Goal: Transaction & Acquisition: Book appointment/travel/reservation

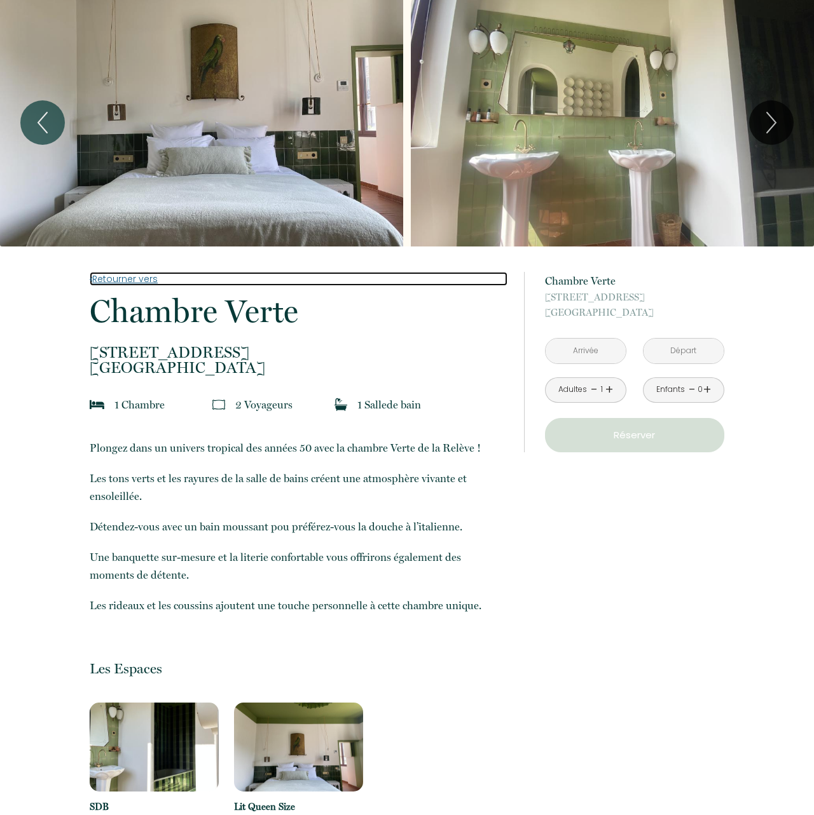
click at [120, 279] on link "Retourner vers" at bounding box center [298, 279] width 417 height 14
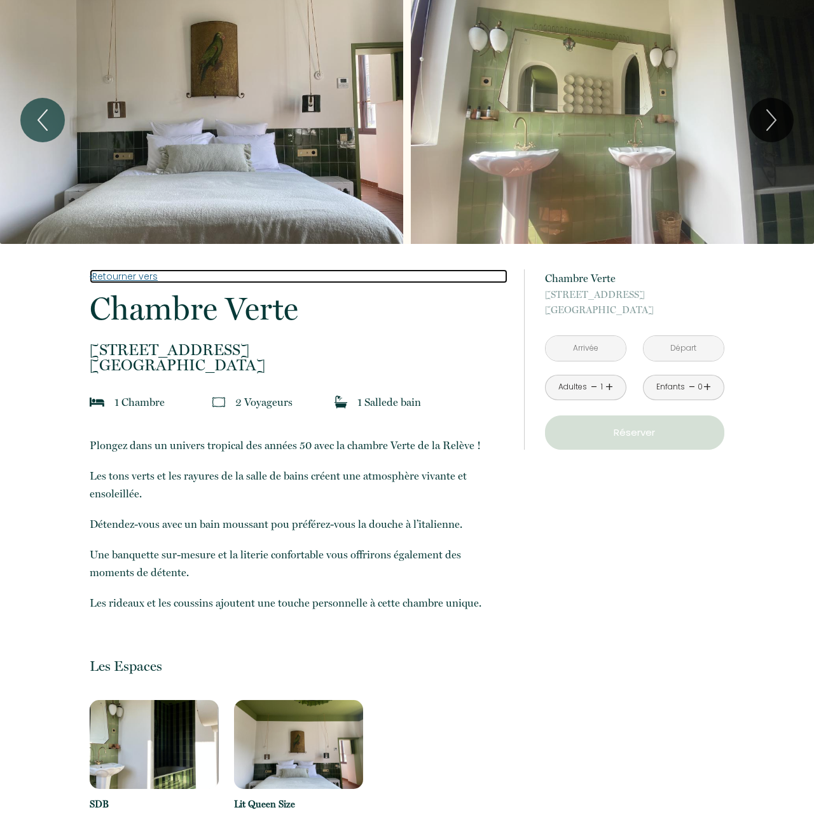
scroll to position [4, 0]
click at [131, 277] on link "Retourner vers" at bounding box center [298, 277] width 417 height 14
click at [123, 278] on link "Retourner vers" at bounding box center [298, 277] width 417 height 14
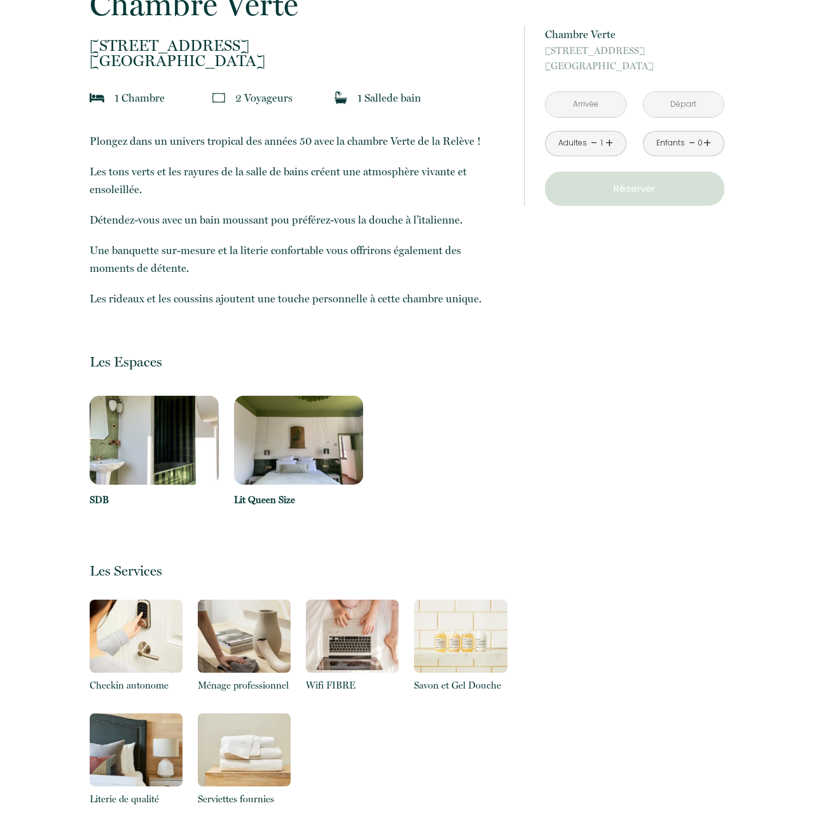
scroll to position [310, 0]
click at [589, 109] on input "text" at bounding box center [585, 104] width 80 height 25
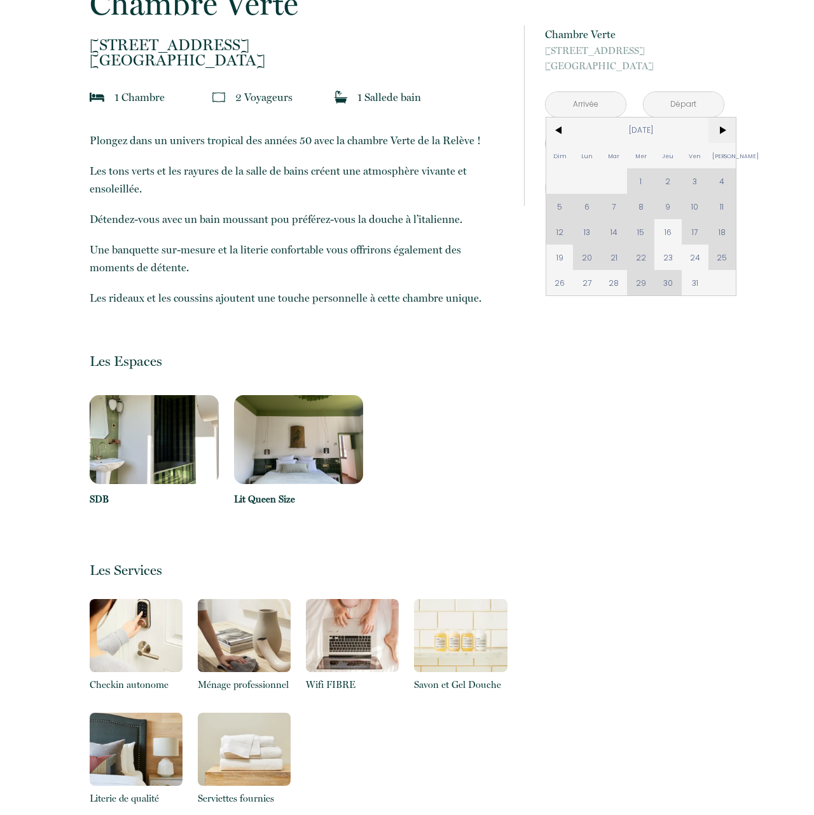
click at [724, 133] on span ">" at bounding box center [721, 130] width 27 height 25
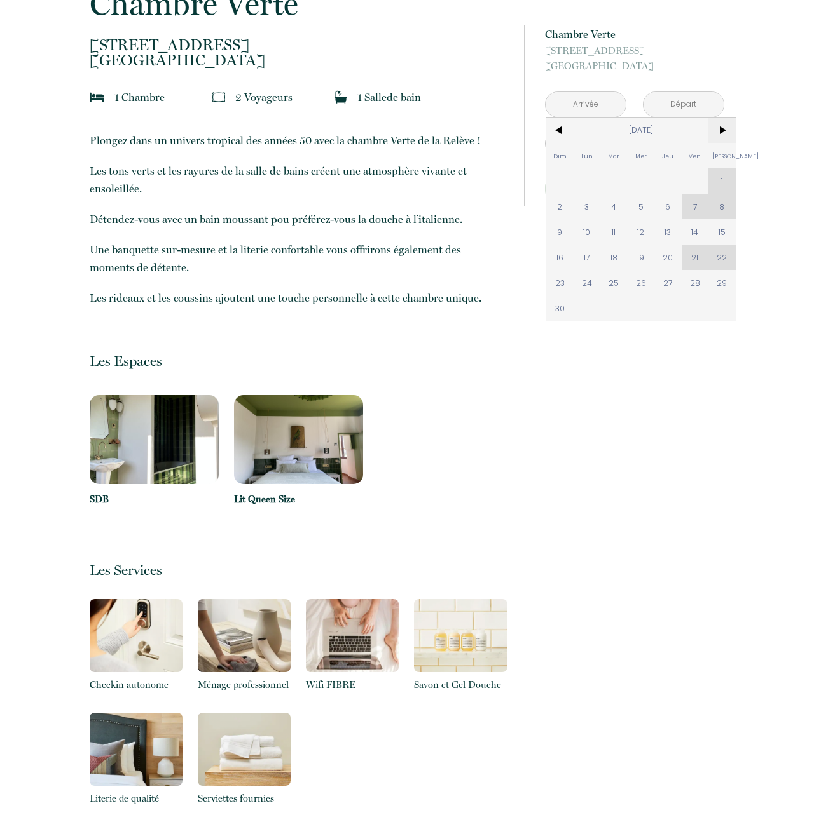
click at [724, 133] on span ">" at bounding box center [721, 130] width 27 height 25
click at [566, 236] on span "11" at bounding box center [559, 231] width 27 height 25
type input "Dim [DATE]"
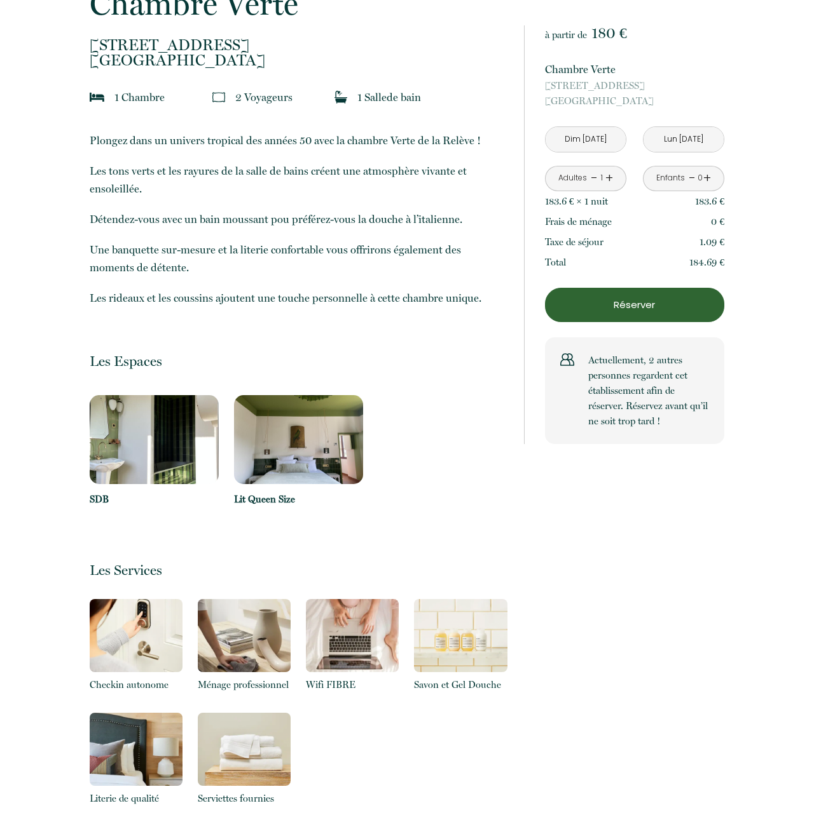
click at [674, 140] on input "Lun [DATE]" at bounding box center [683, 139] width 80 height 25
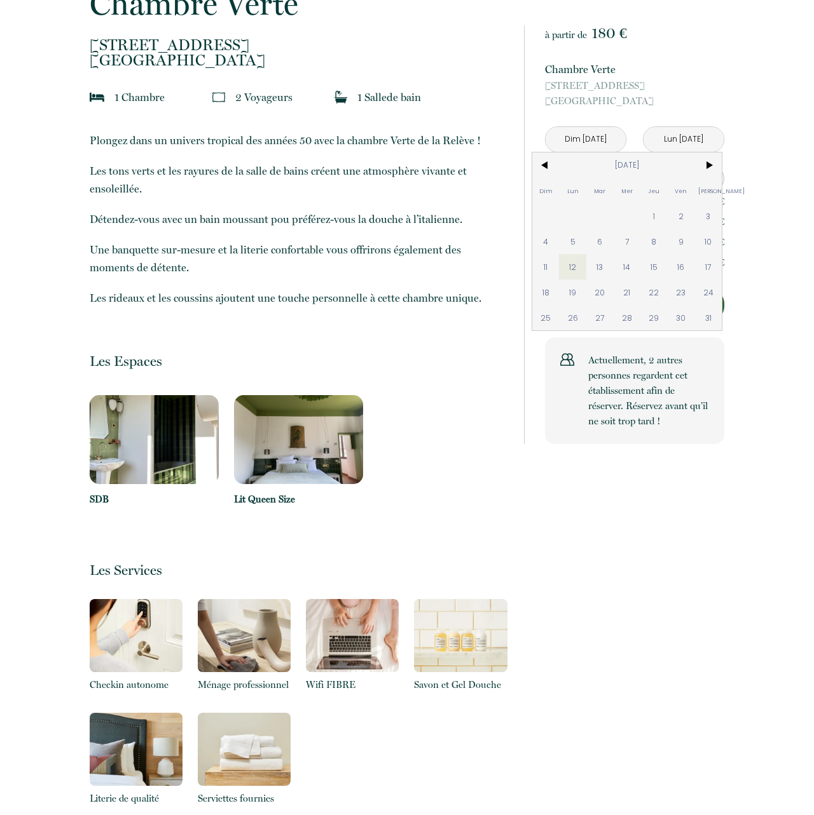
click at [674, 139] on input "Lun [DATE]" at bounding box center [683, 139] width 80 height 25
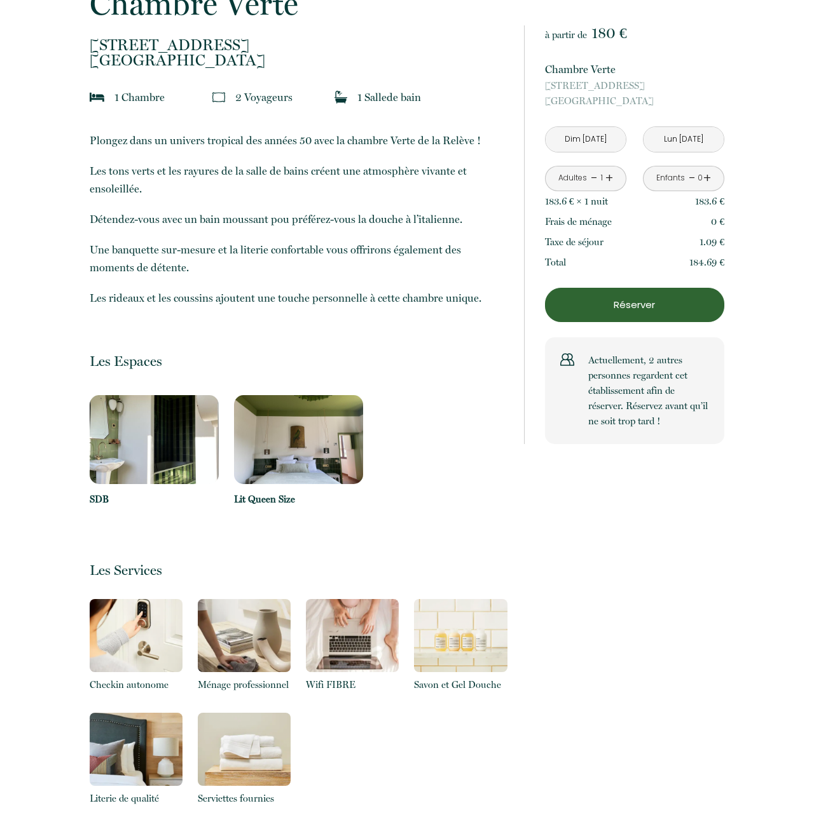
click at [674, 139] on input "Lun [DATE]" at bounding box center [683, 139] width 80 height 25
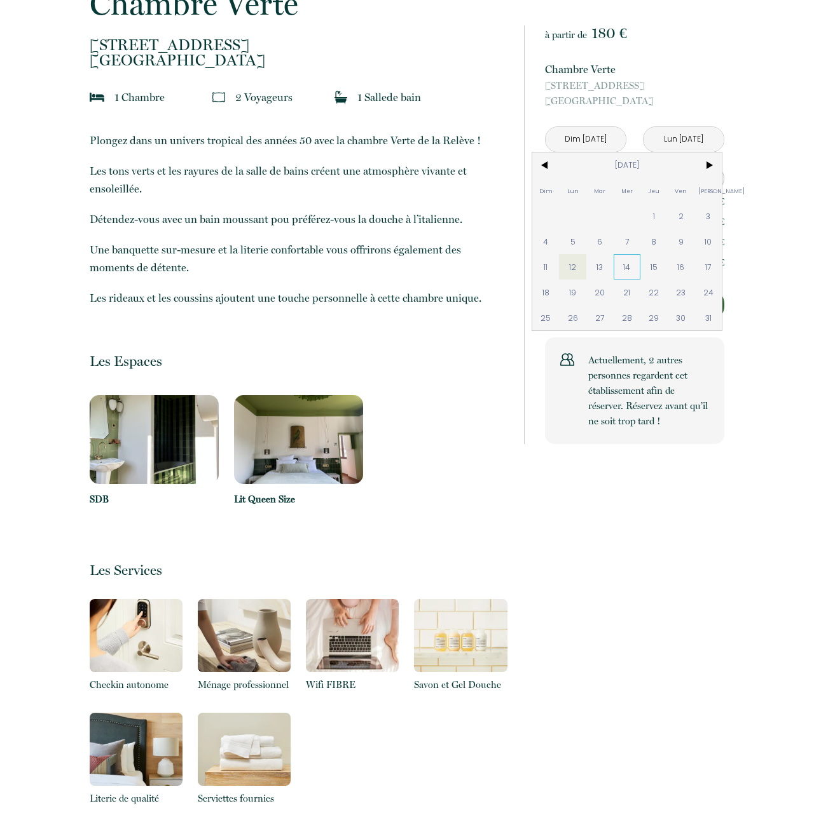
click at [626, 268] on span "14" at bounding box center [626, 266] width 27 height 25
type input "Mer [DATE]"
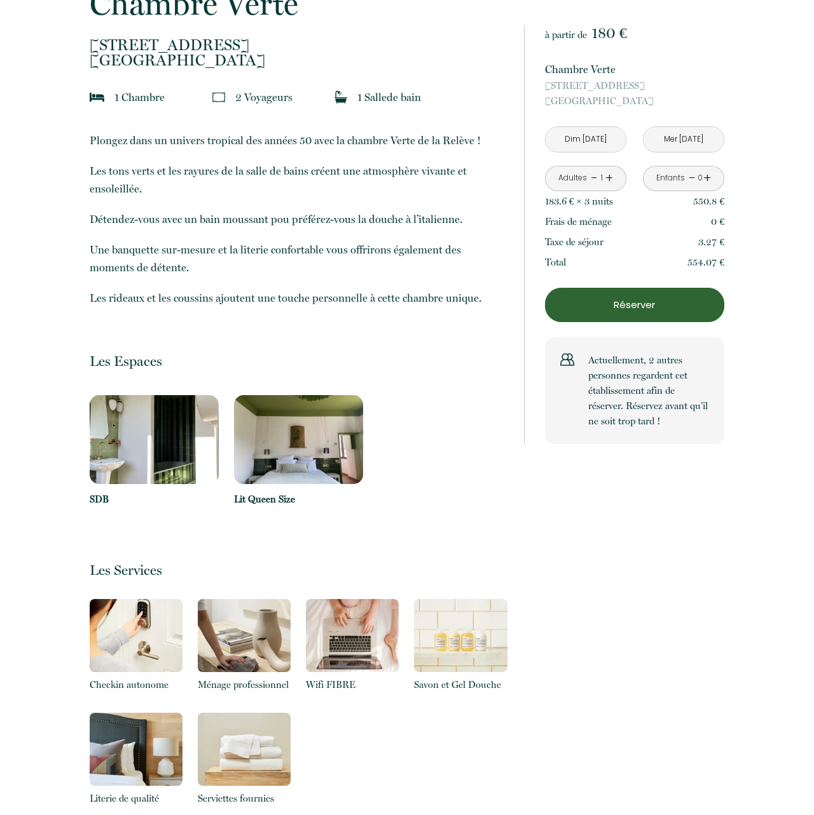
click at [606, 176] on link "+" at bounding box center [609, 178] width 8 height 20
drag, startPoint x: 589, startPoint y: 362, endPoint x: 679, endPoint y: 421, distance: 107.0
click at [679, 421] on p "Actuellement, 2 autres personnes regardent cet établissement afin de réserver. …" at bounding box center [648, 391] width 121 height 76
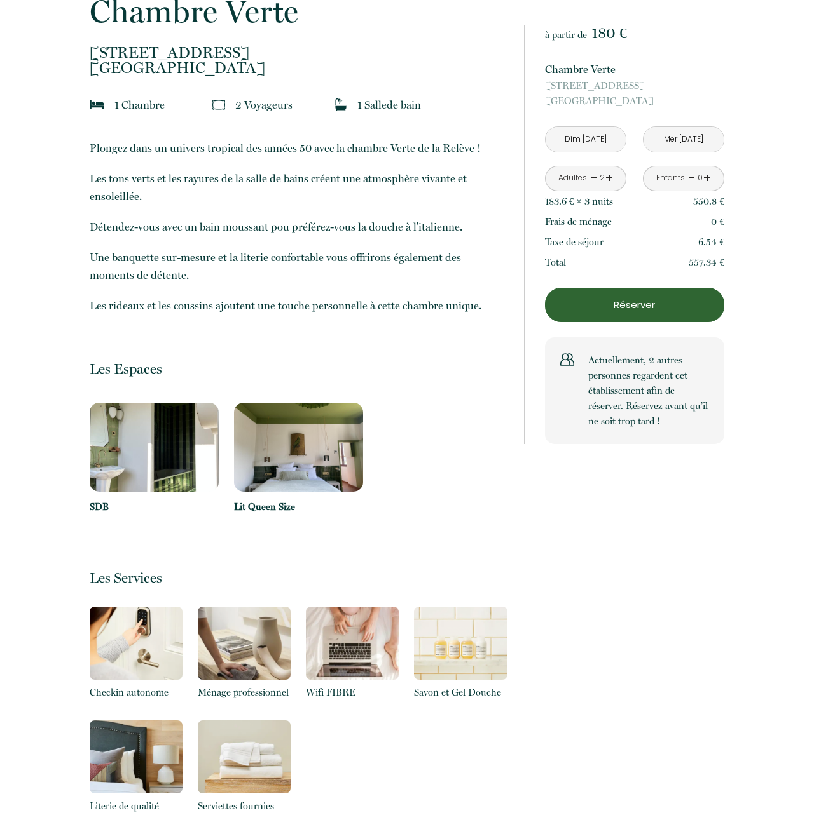
scroll to position [301, 0]
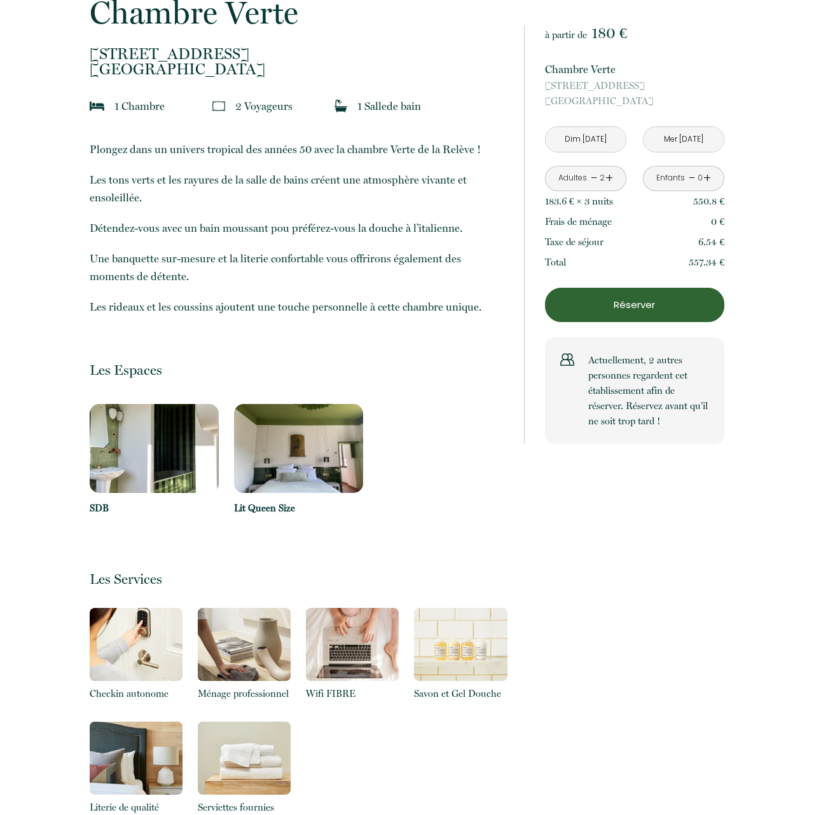
copy p "Actuellement, 2 autres personnes regardent cet établissement afin de réserver. …"
click at [764, 428] on div "Retourner vers Chambre Verte [STREET_ADDRESS] 1 Chambre 2 Voyageur s 1 Salle [P…" at bounding box center [407, 782] width 814 height 1669
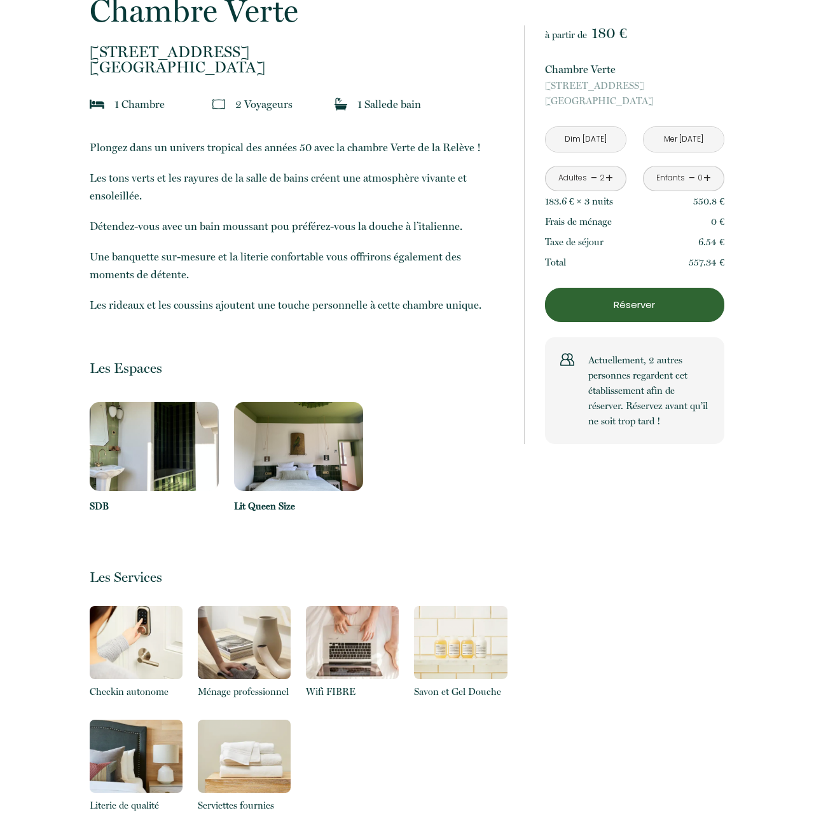
click at [636, 305] on p "Réserver" at bounding box center [634, 304] width 170 height 15
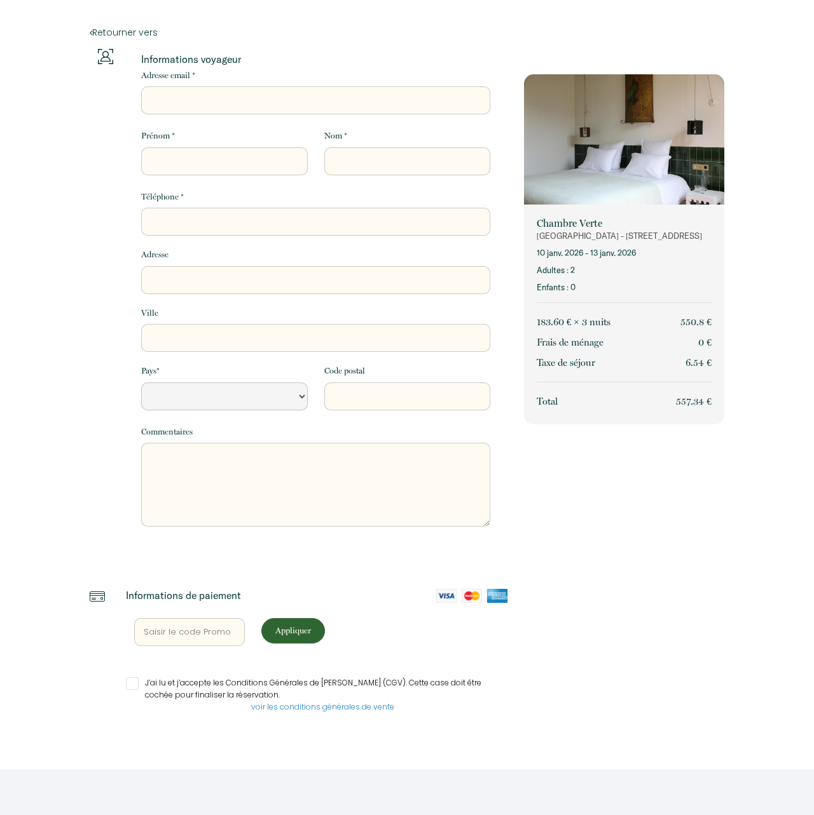
select select "Default select example"
